Goal: Information Seeking & Learning: Learn about a topic

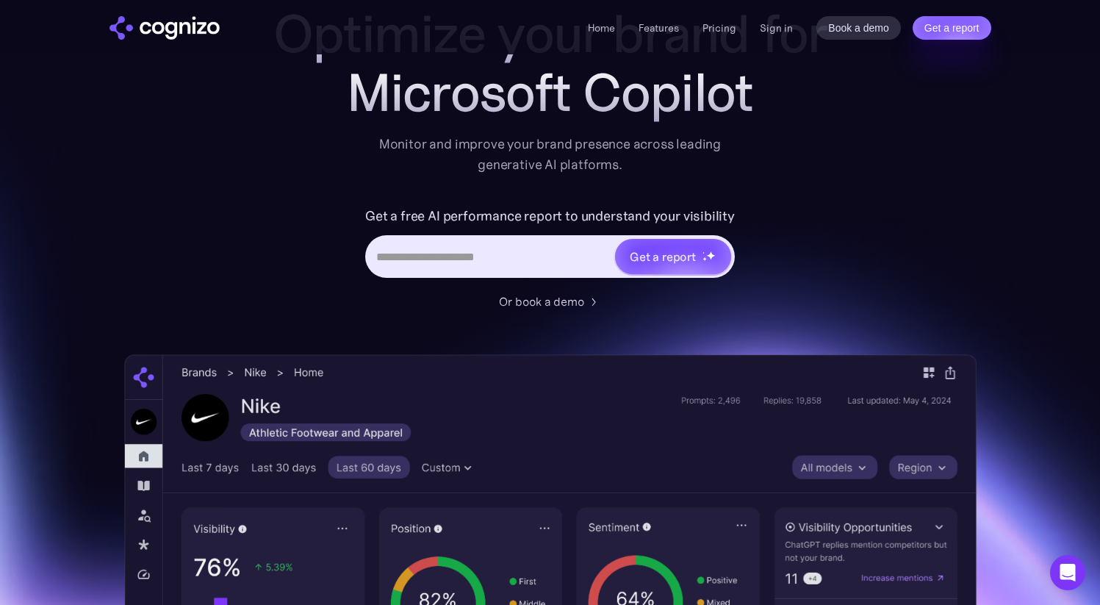
scroll to position [115, 0]
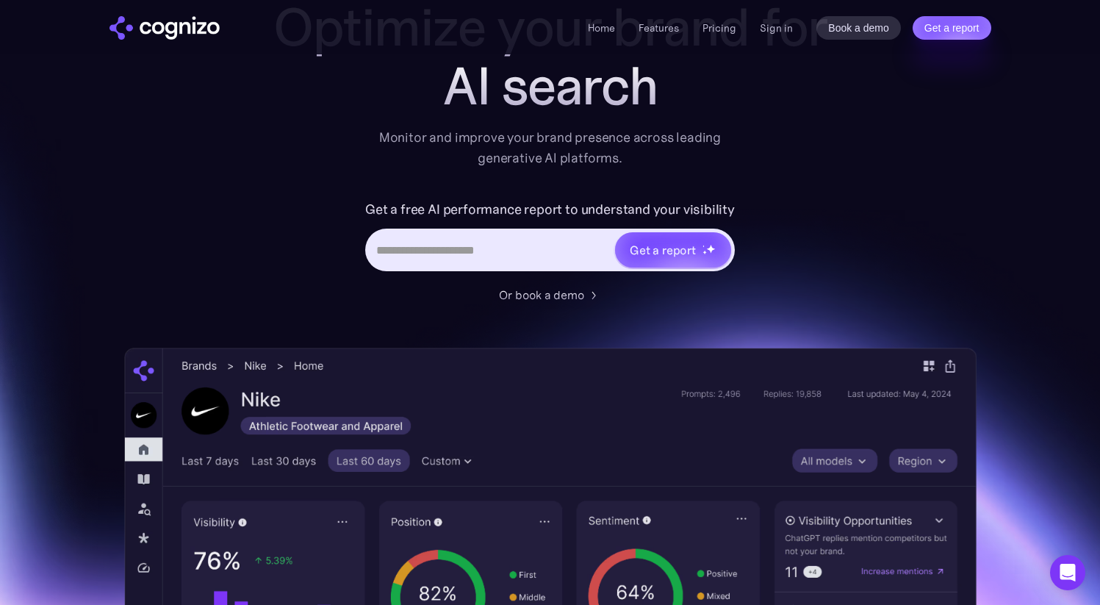
click at [467, 252] on input "Hero URL Input Form" at bounding box center [490, 250] width 246 height 28
paste input "**********"
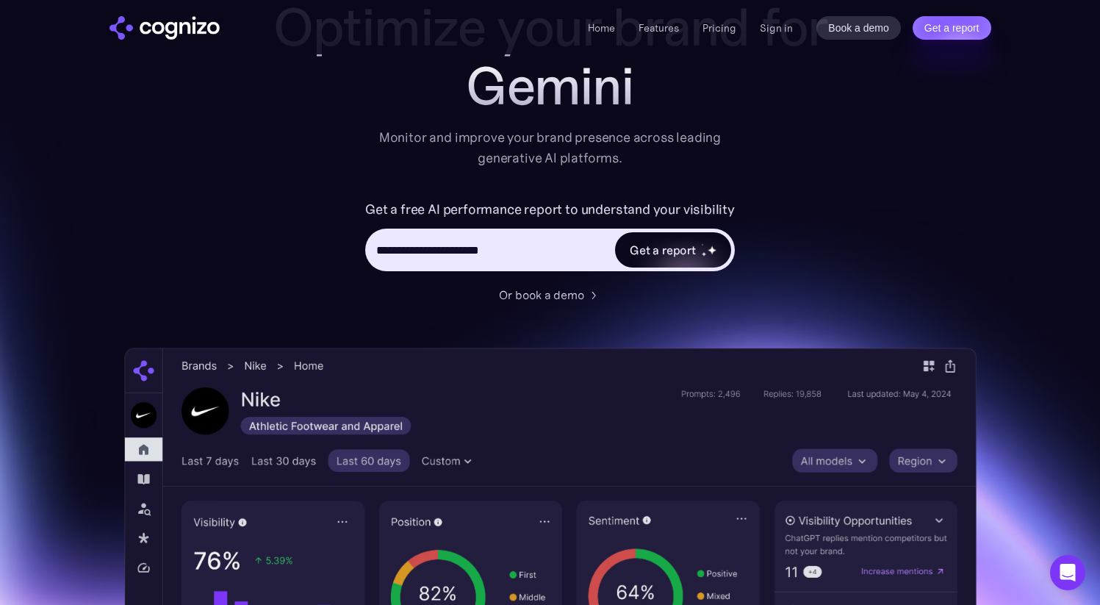
type input "**********"
click at [680, 252] on div "Get a report" at bounding box center [663, 250] width 66 height 18
type input "**********"
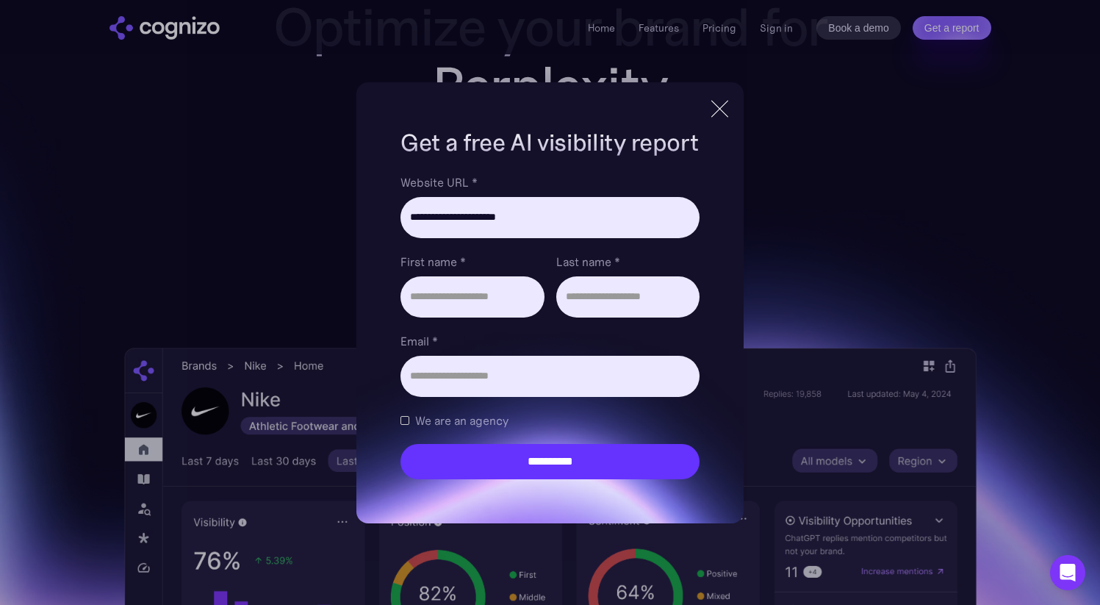
click at [717, 115] on div at bounding box center [720, 109] width 24 height 26
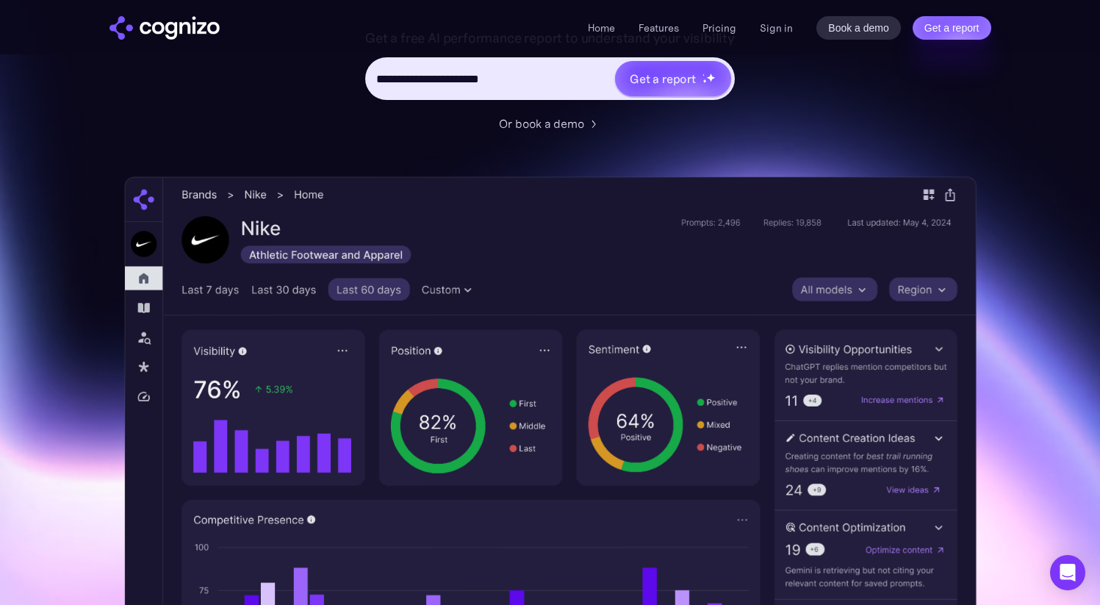
scroll to position [141, 0]
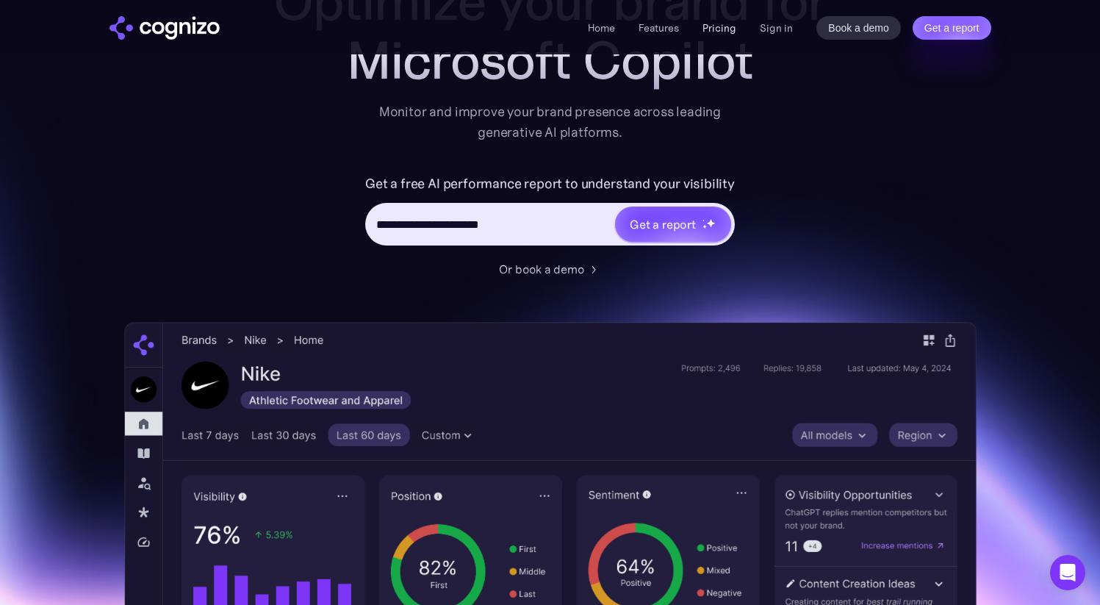
click at [725, 29] on link "Pricing" at bounding box center [719, 27] width 34 height 13
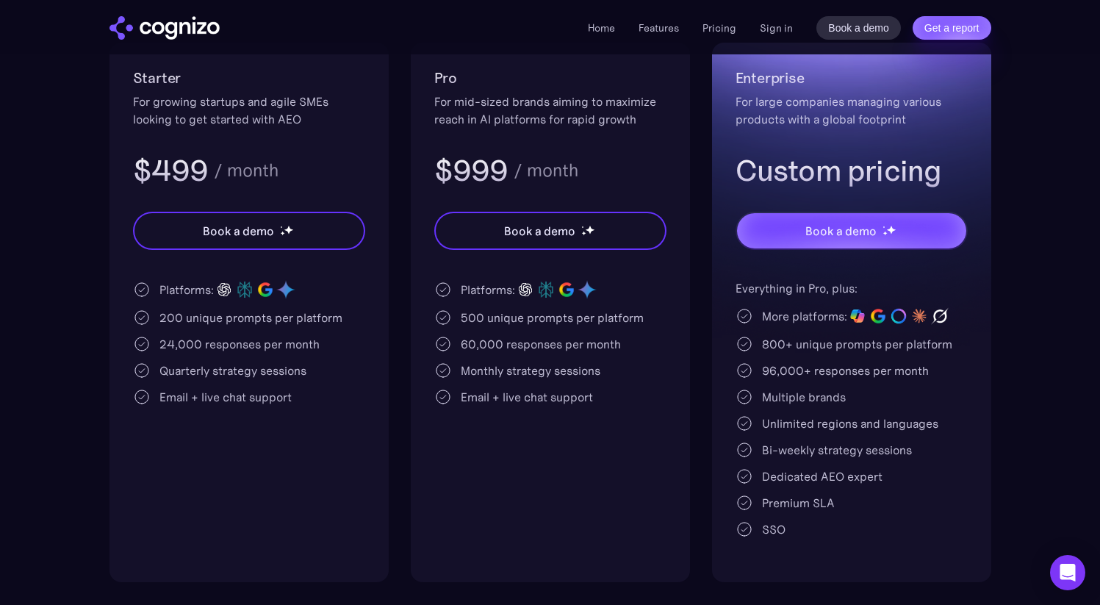
scroll to position [280, 0]
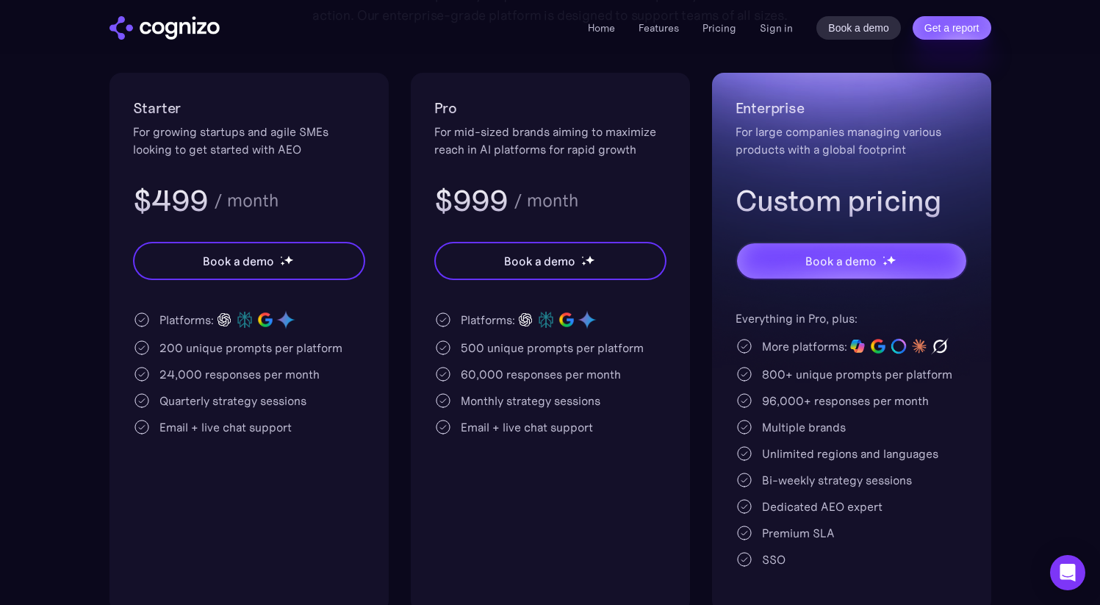
click at [989, 359] on div "Enterprise For large companies managing various products with a global footprin…" at bounding box center [851, 342] width 279 height 539
drag, startPoint x: 602, startPoint y: 29, endPoint x: 591, endPoint y: 40, distance: 16.1
click at [602, 29] on link "Home" at bounding box center [601, 27] width 27 height 13
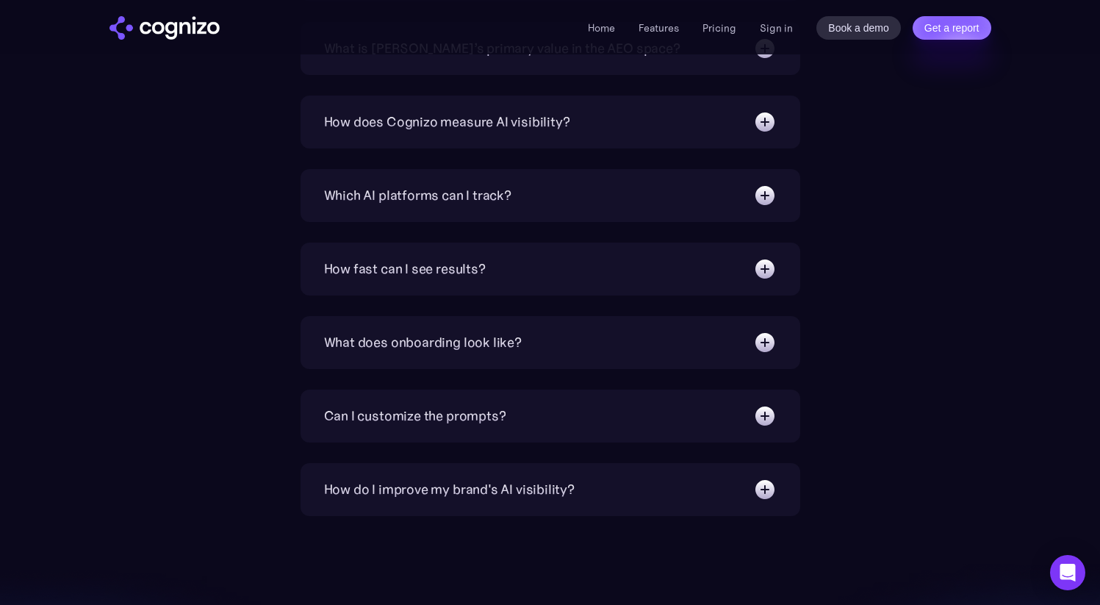
scroll to position [5151, 0]
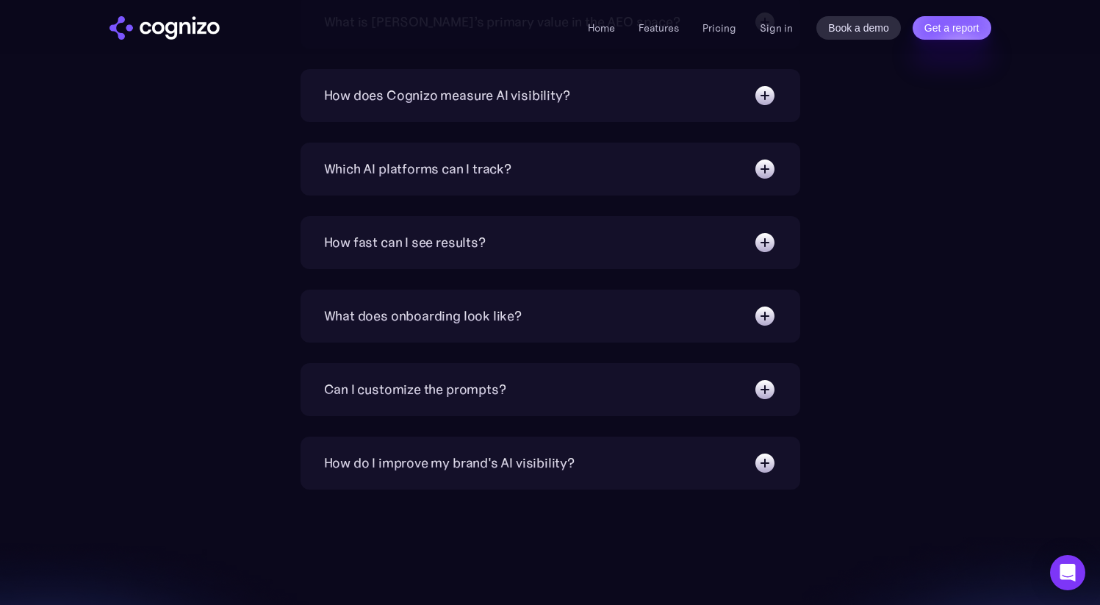
click at [624, 472] on div "How do I improve my brand's AI visibility?" at bounding box center [550, 463] width 453 height 24
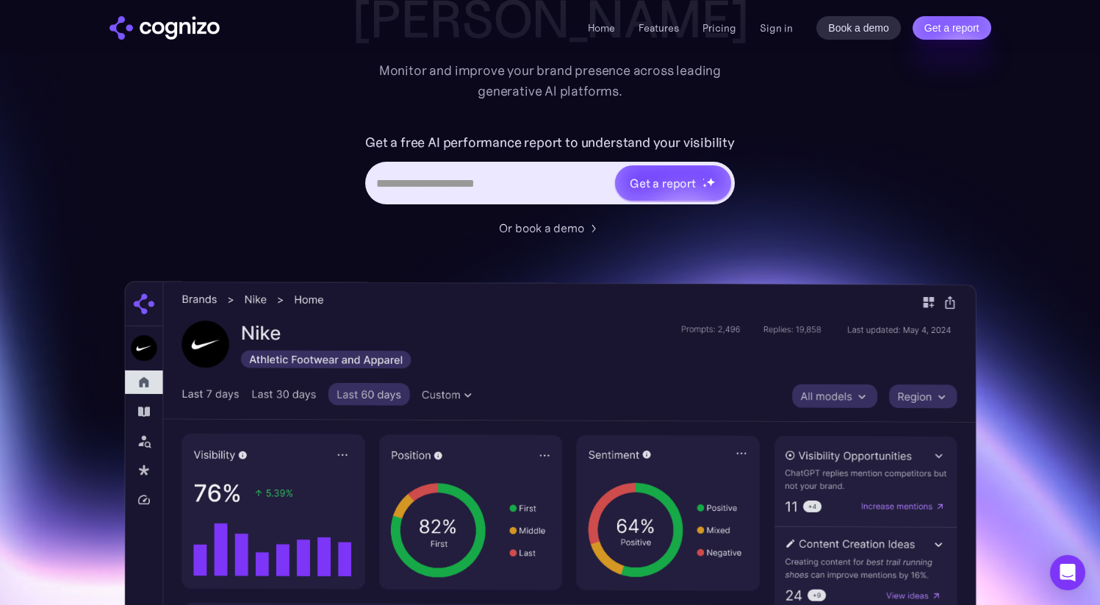
scroll to position [0, 0]
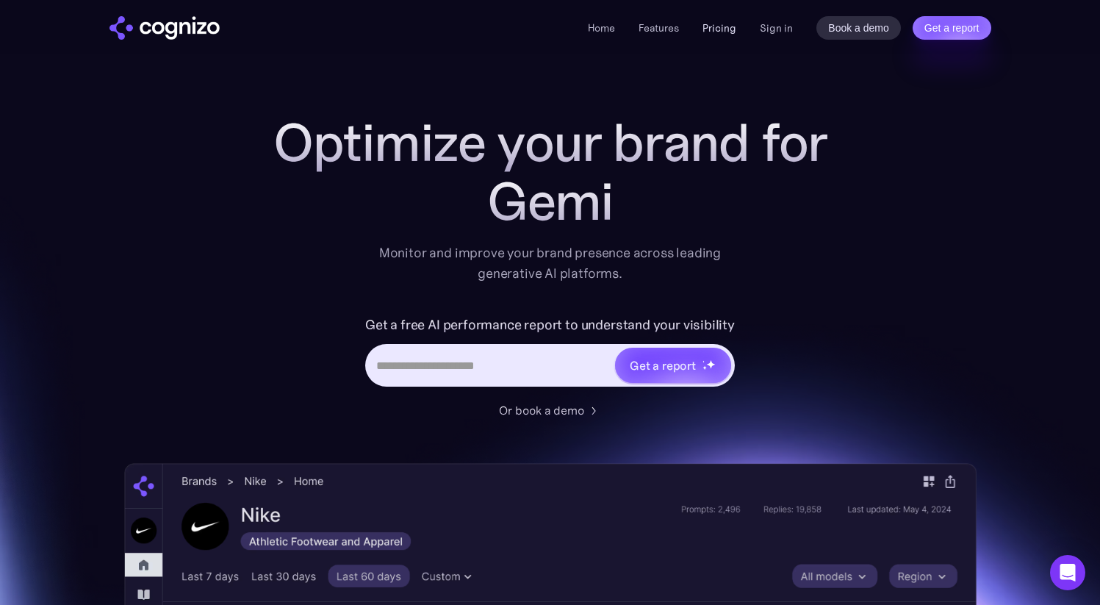
click at [729, 28] on link "Pricing" at bounding box center [719, 27] width 34 height 13
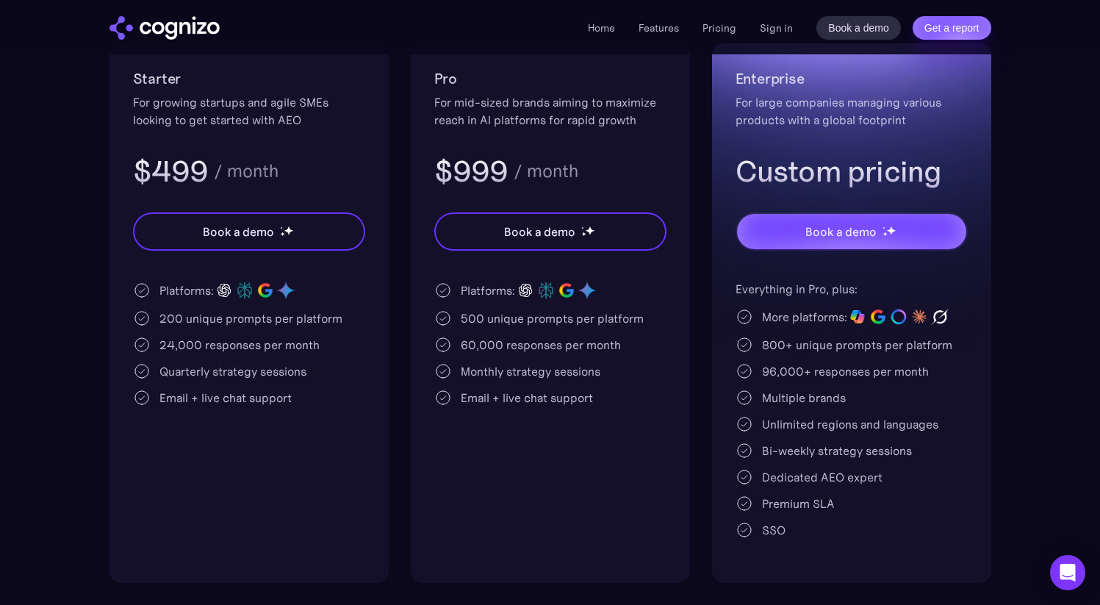
scroll to position [293, 0]
